Goal: Transaction & Acquisition: Subscribe to service/newsletter

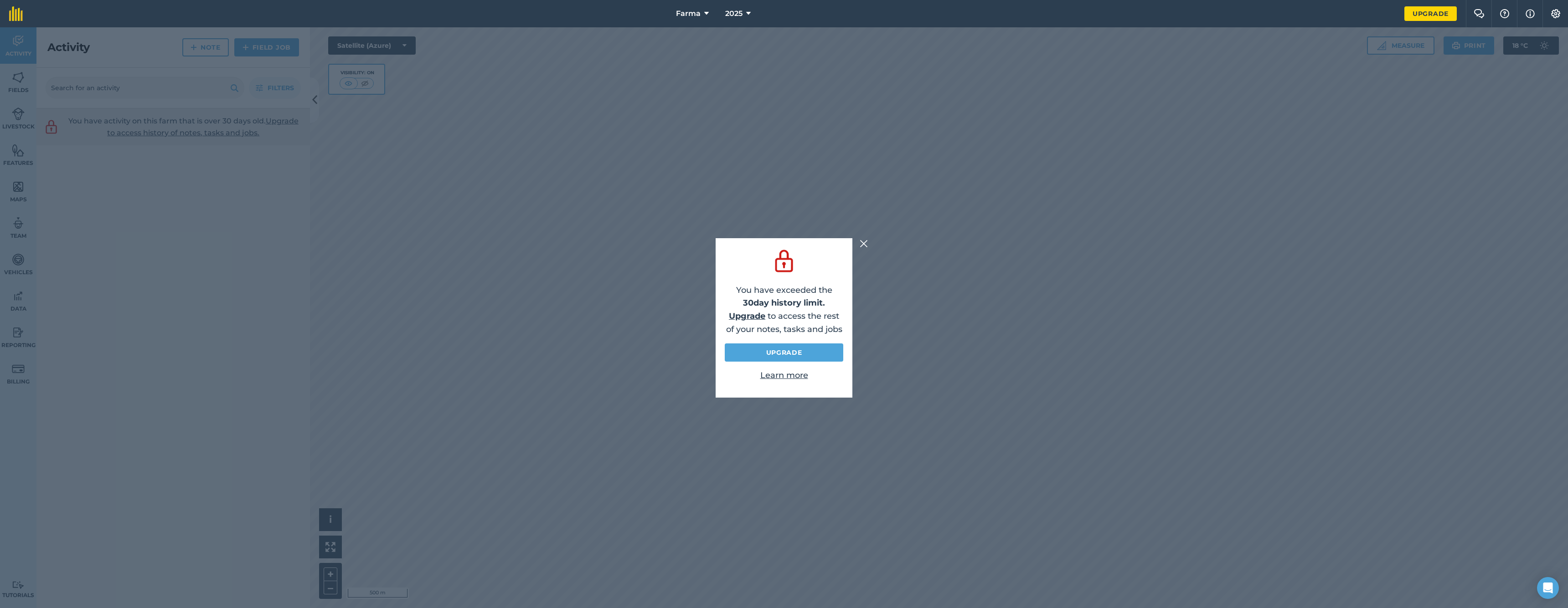
click at [812, 352] on link "Upgrade" at bounding box center [784, 353] width 118 height 18
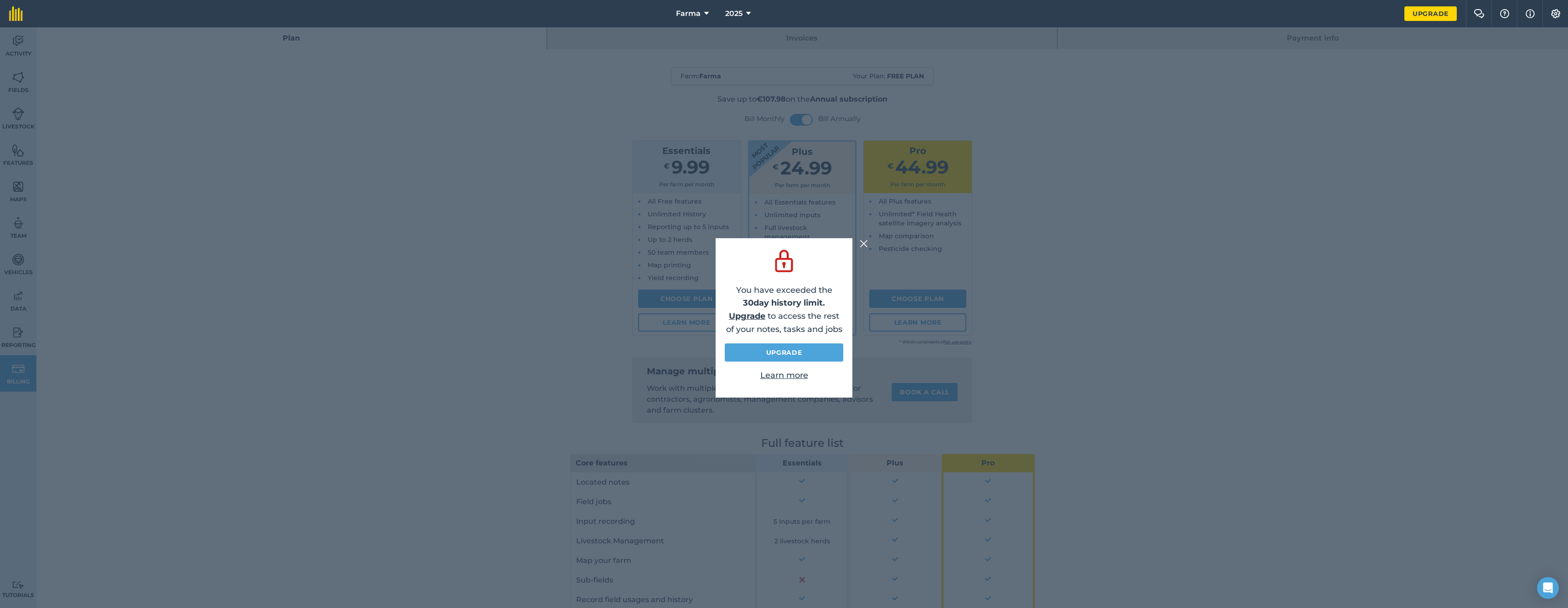
click at [864, 242] on img at bounding box center [864, 243] width 8 height 11
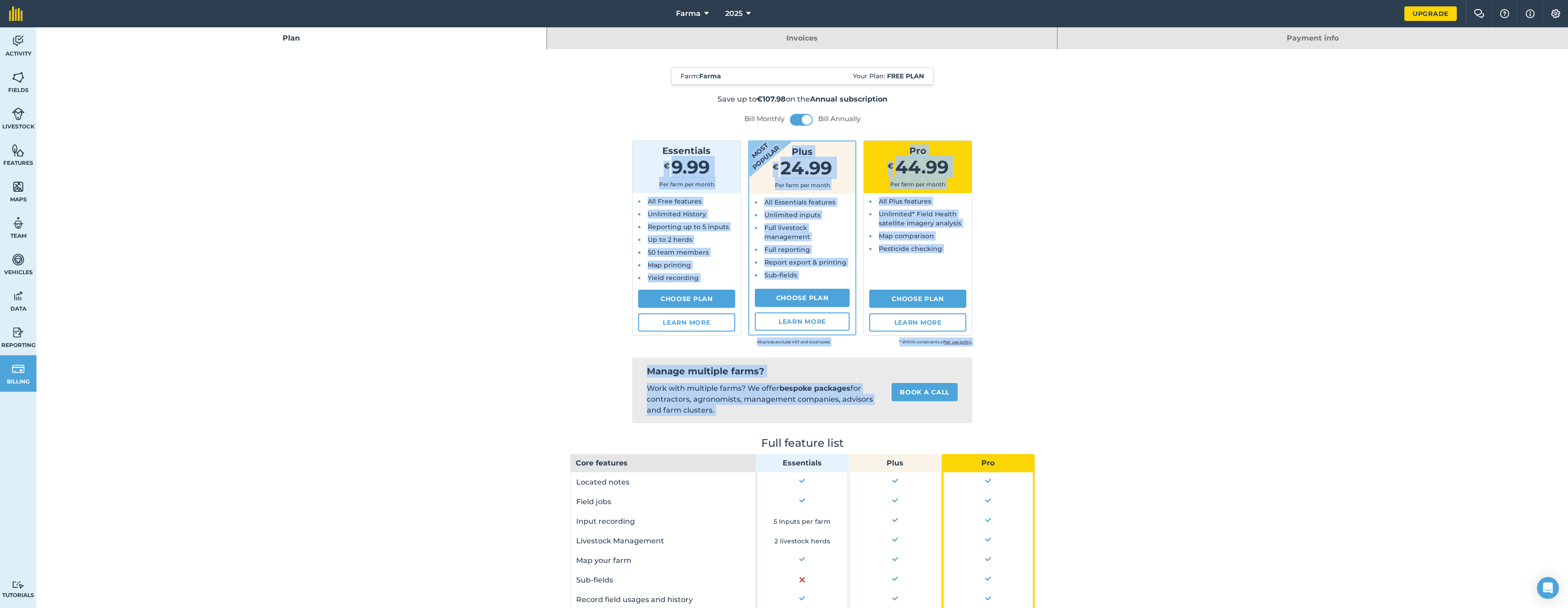
drag, startPoint x: 1098, startPoint y: 327, endPoint x: 624, endPoint y: 154, distance: 504.6
click at [625, 154] on div "Farm : Farma Your Plan: Free plan Save up to €107.98 on the Annual subscription…" at bounding box center [801, 524] width 1531 height 950
click at [1167, 282] on div "Farm : Farma Your Plan: Free plan Save up to €107.98 on the Annual subscription…" at bounding box center [801, 524] width 1531 height 950
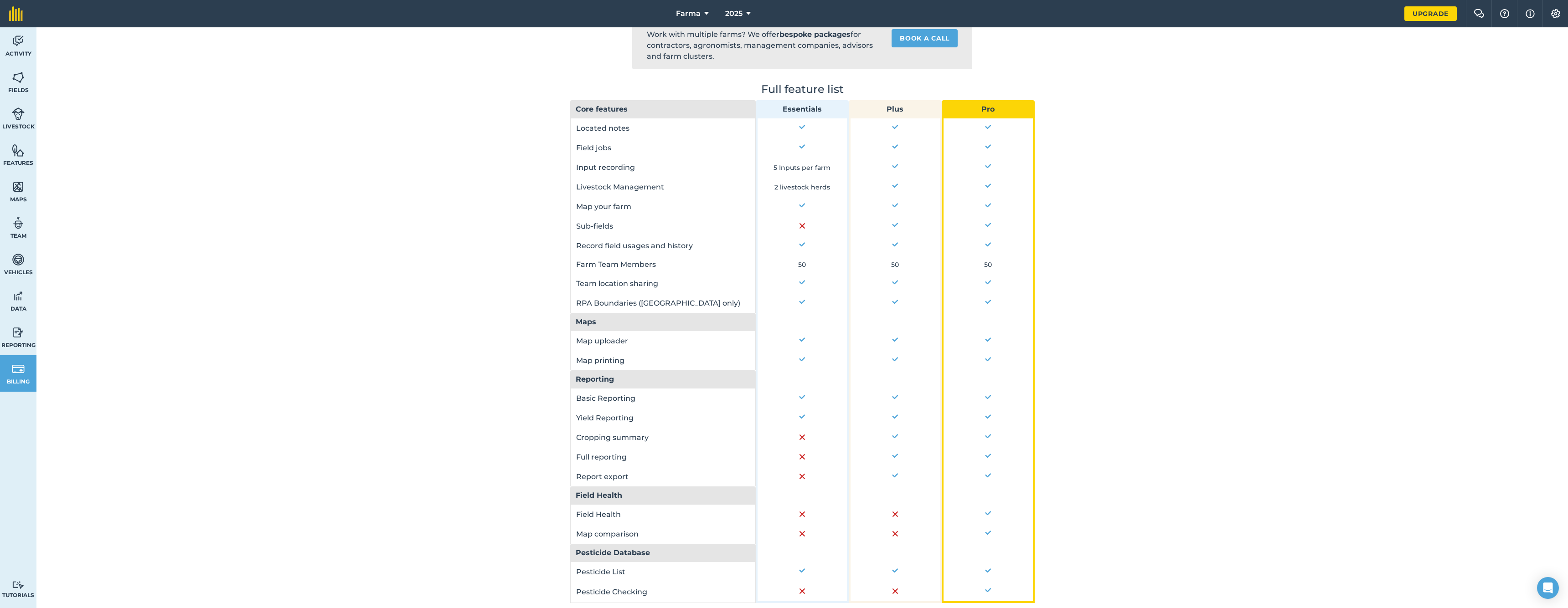
scroll to position [405, 0]
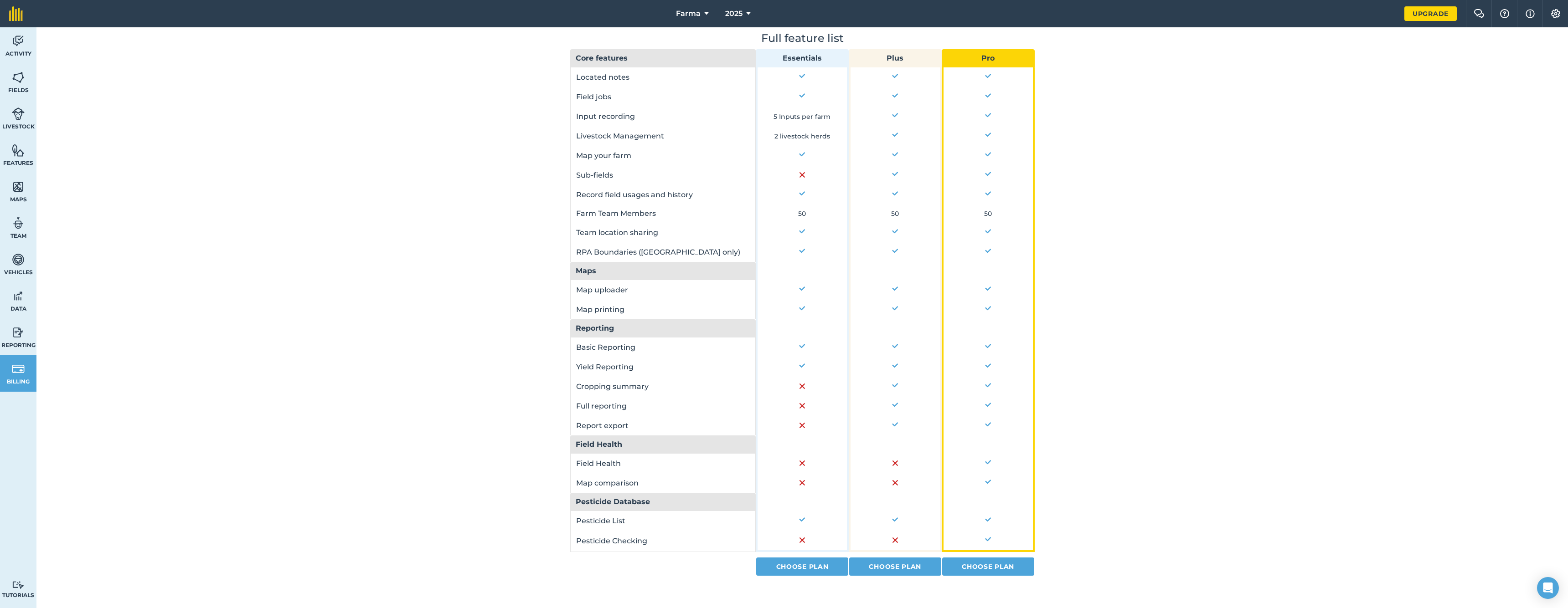
click at [823, 569] on link "Choose Plan" at bounding box center [802, 567] width 92 height 18
